Goal: Browse casually: Explore the website without a specific task or goal

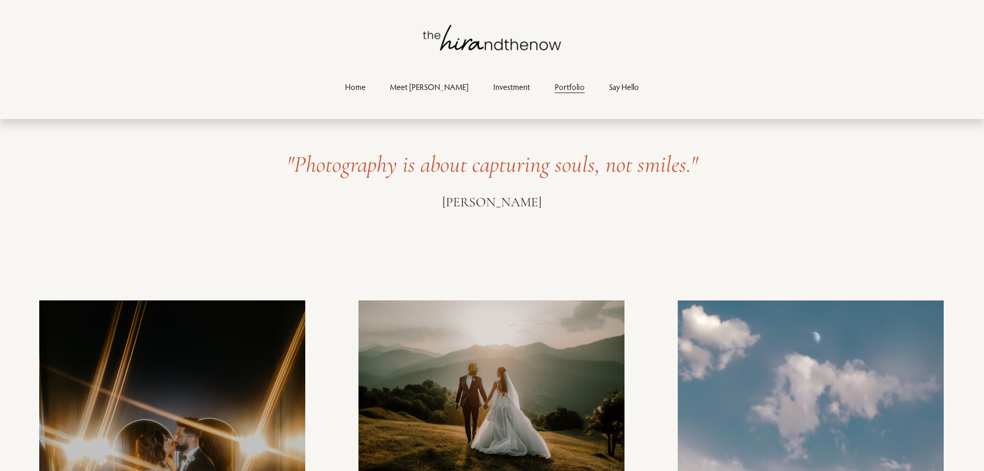
click at [366, 88] on link "Home" at bounding box center [355, 87] width 21 height 14
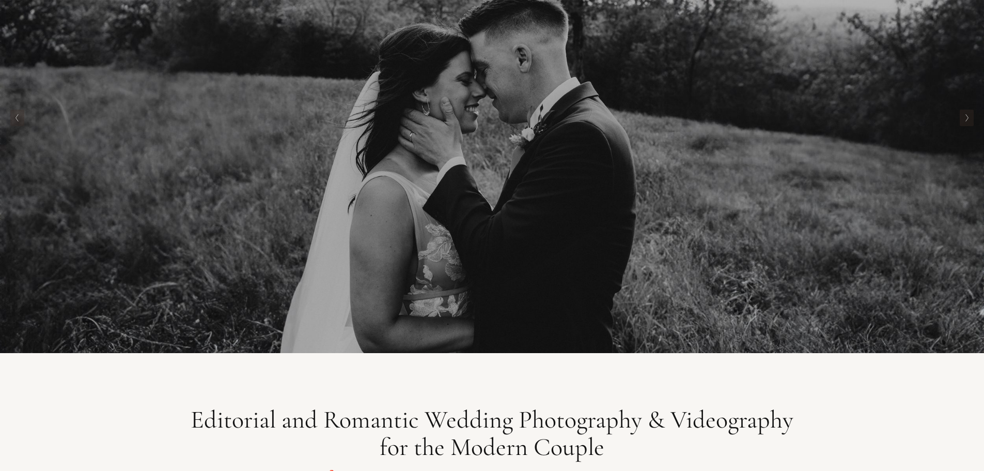
scroll to position [80, 0]
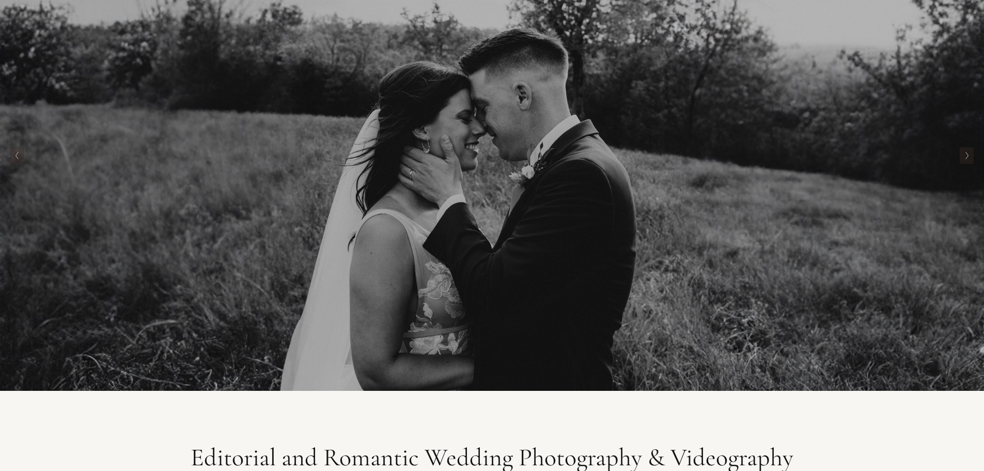
click at [17, 156] on polyline "Previous Slide" at bounding box center [17, 155] width 3 height 7
click at [966, 154] on polyline "Next Slide" at bounding box center [967, 155] width 3 height 7
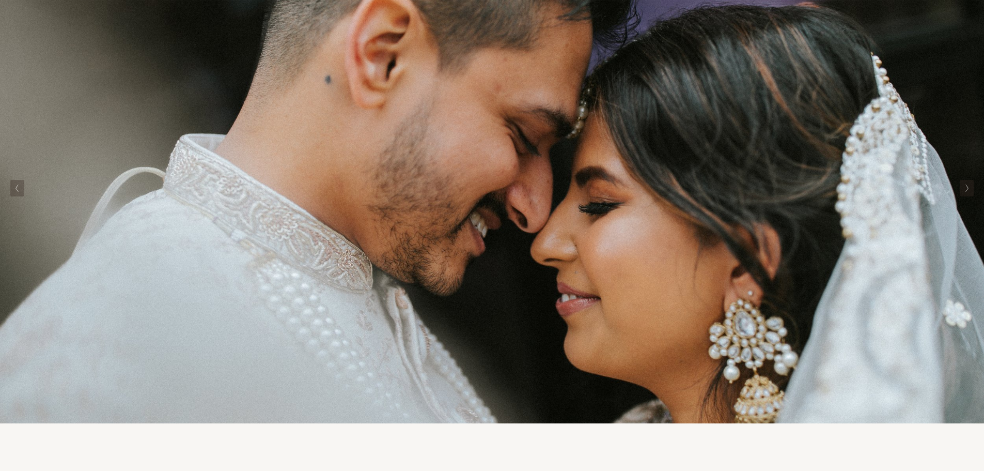
scroll to position [0, 0]
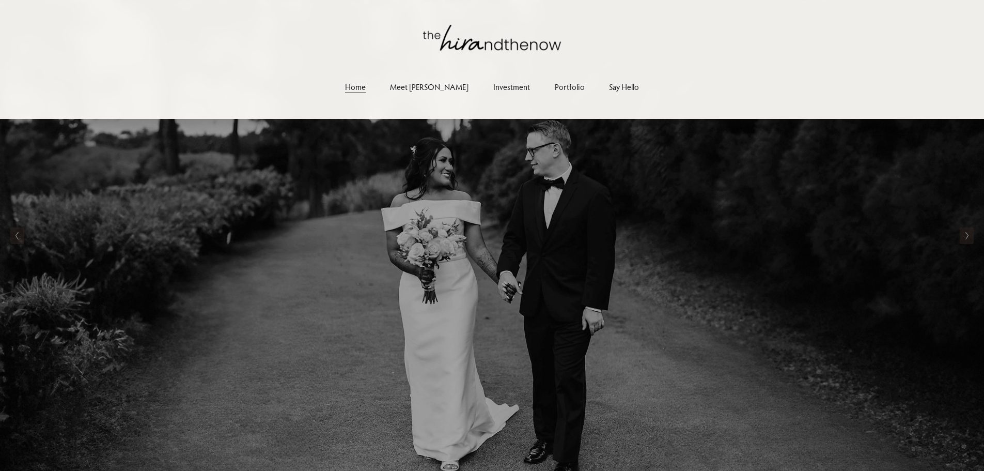
click at [609, 88] on link "Say Hello" at bounding box center [624, 87] width 30 height 14
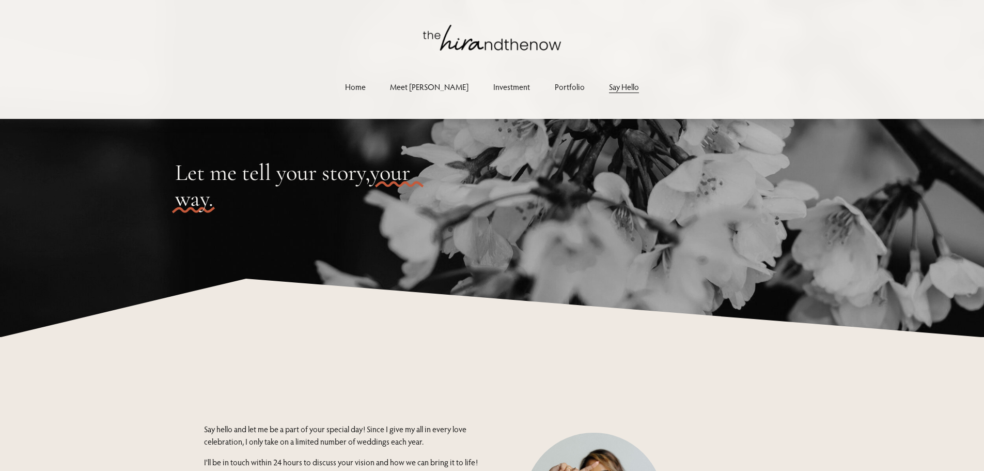
click at [493, 88] on link "Investment" at bounding box center [511, 87] width 37 height 14
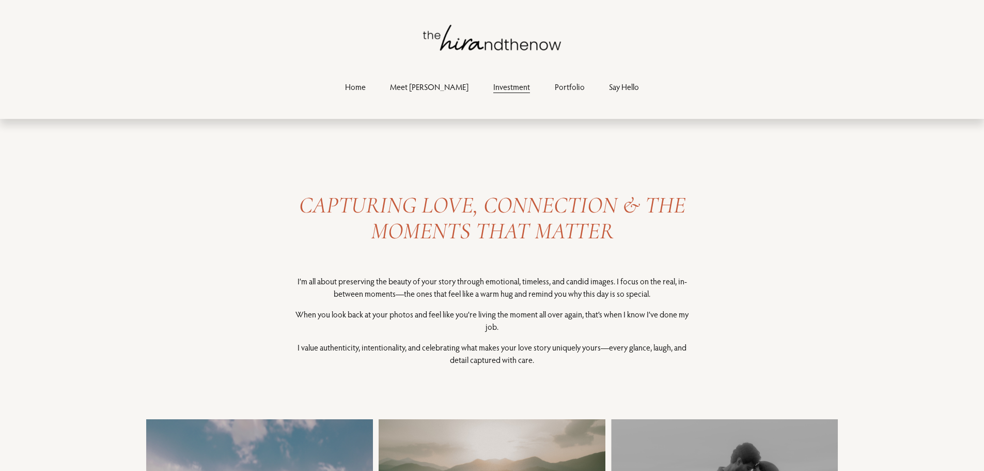
click at [429, 87] on link "Meet [PERSON_NAME]" at bounding box center [429, 87] width 79 height 14
